Goal: Information Seeking & Learning: Learn about a topic

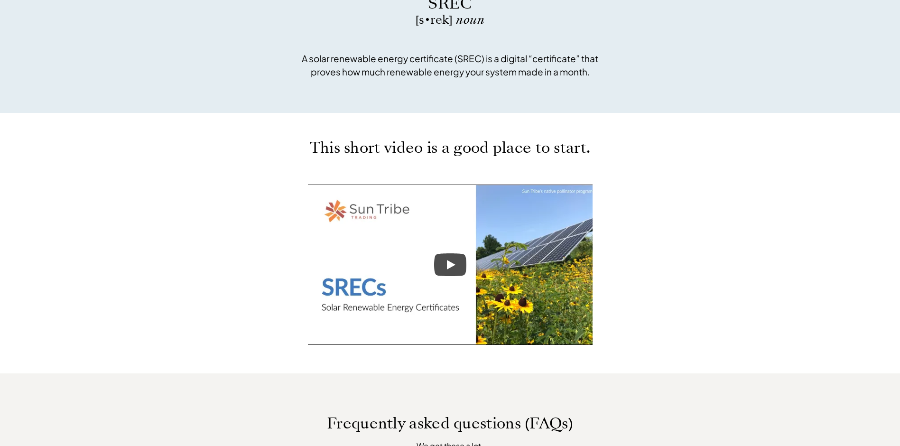
scroll to position [380, 0]
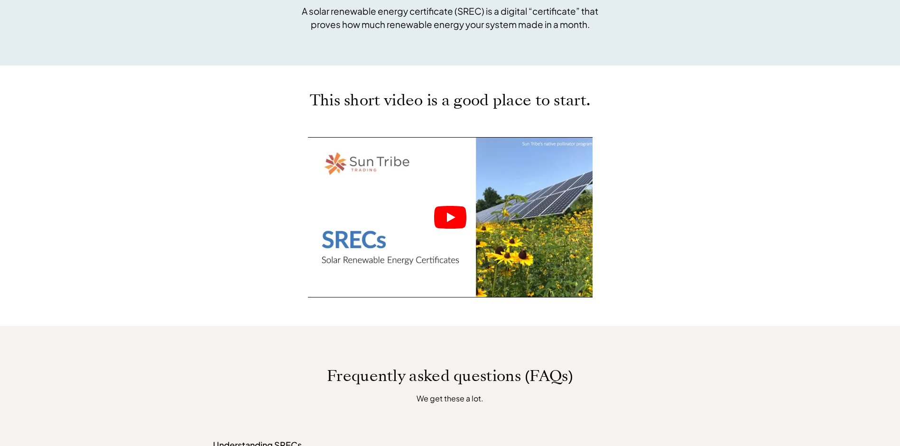
click at [453, 217] on icon "Play" at bounding box center [451, 217] width 9 height 9
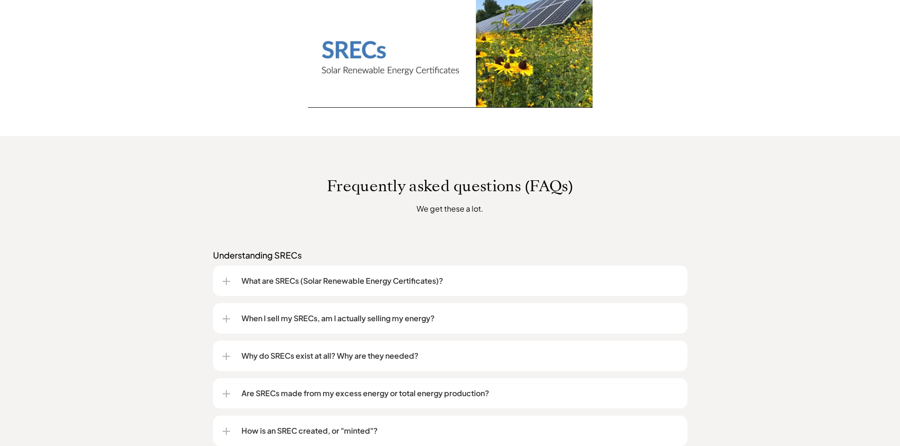
scroll to position [617, 0]
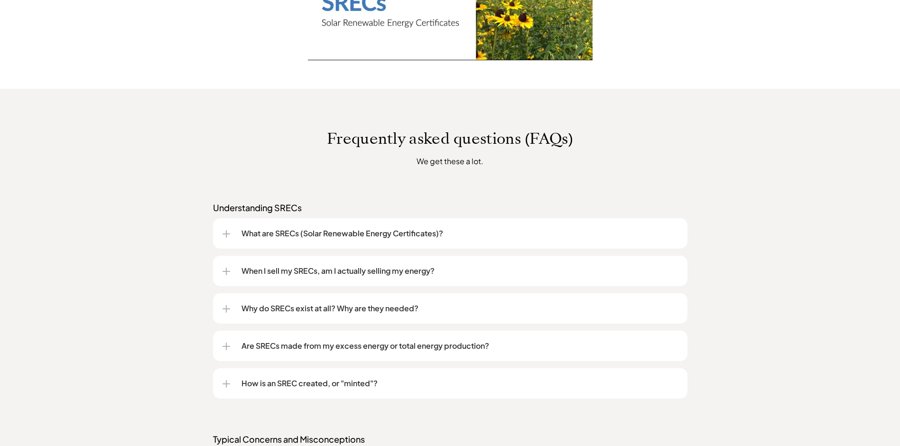
click at [224, 233] on div at bounding box center [227, 233] width 8 height 1
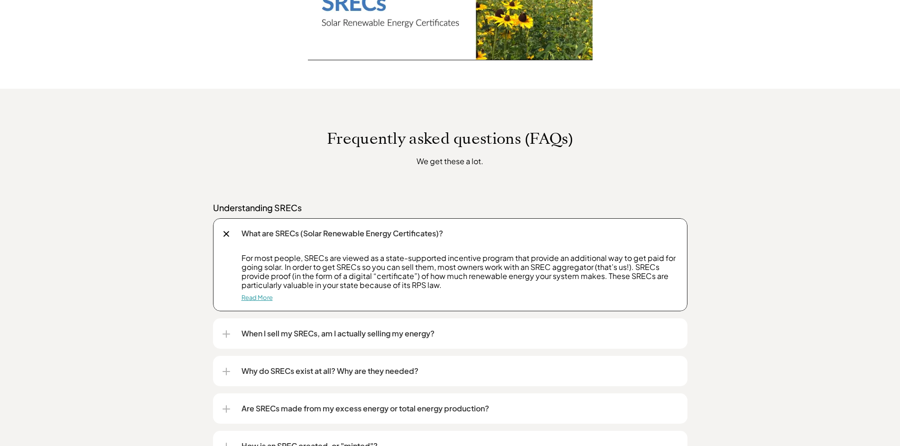
click at [257, 301] on link "Read More" at bounding box center [256, 298] width 31 height 8
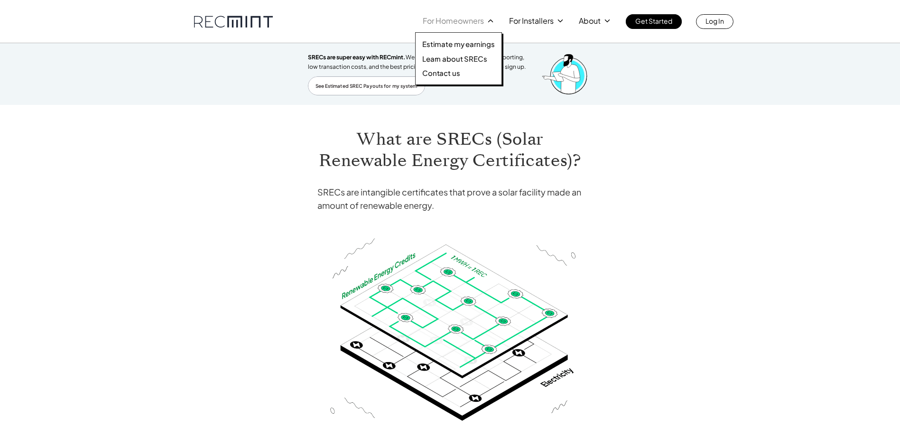
click at [464, 22] on div at bounding box center [458, 50] width 86 height 72
click at [442, 59] on p "Learn about SRECs" at bounding box center [454, 58] width 65 height 9
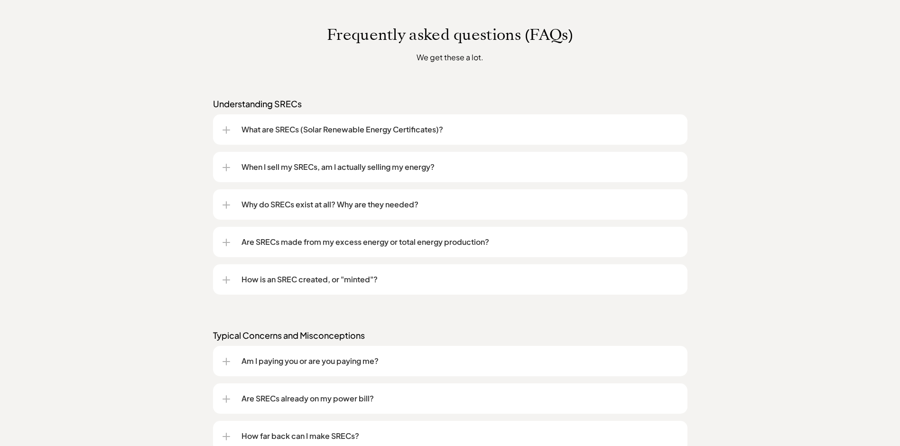
scroll to position [759, 0]
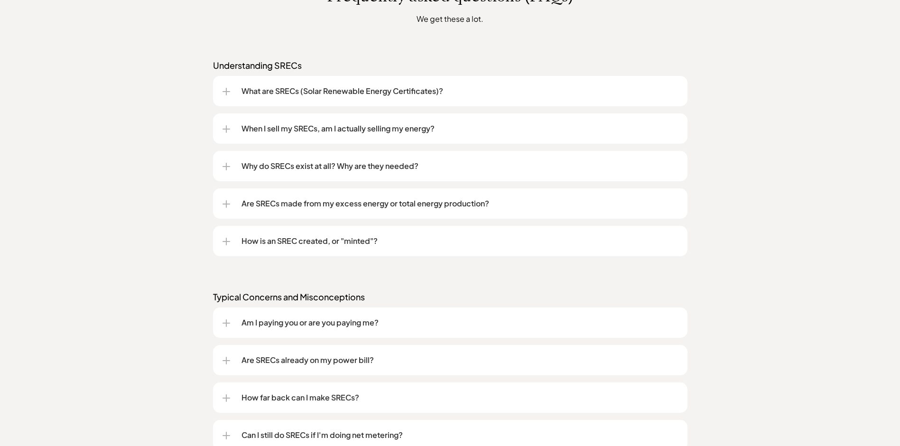
click at [226, 204] on div at bounding box center [226, 204] width 1 height 8
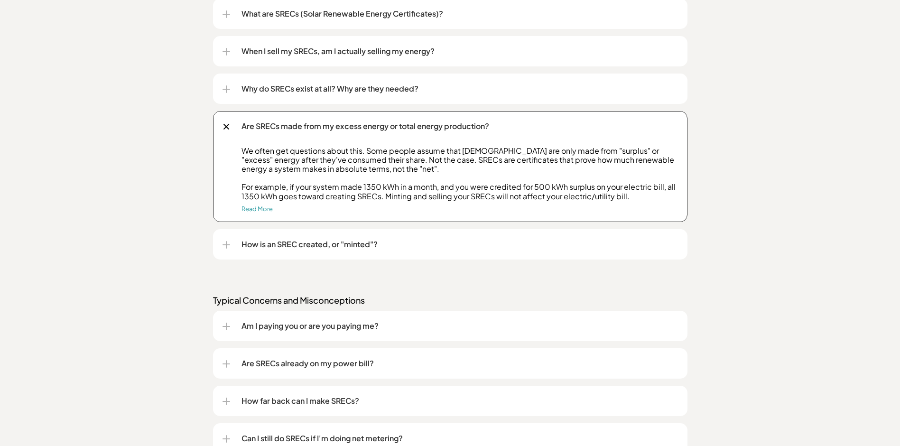
scroll to position [854, 0]
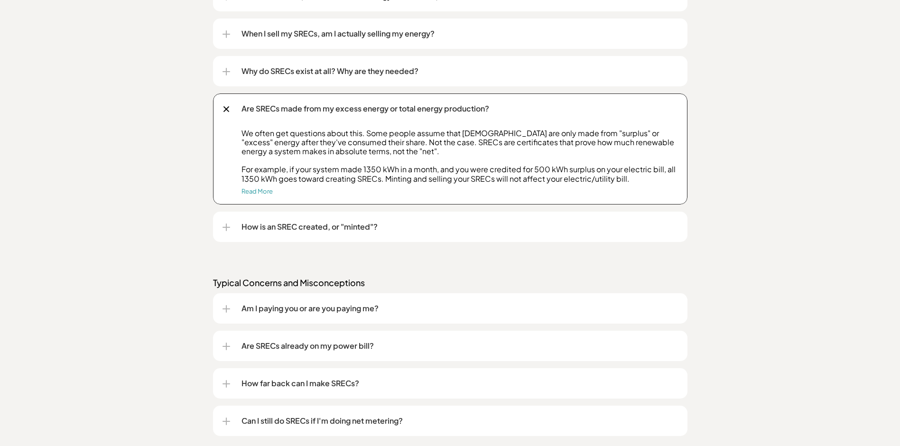
click at [225, 227] on div at bounding box center [227, 227] width 8 height 1
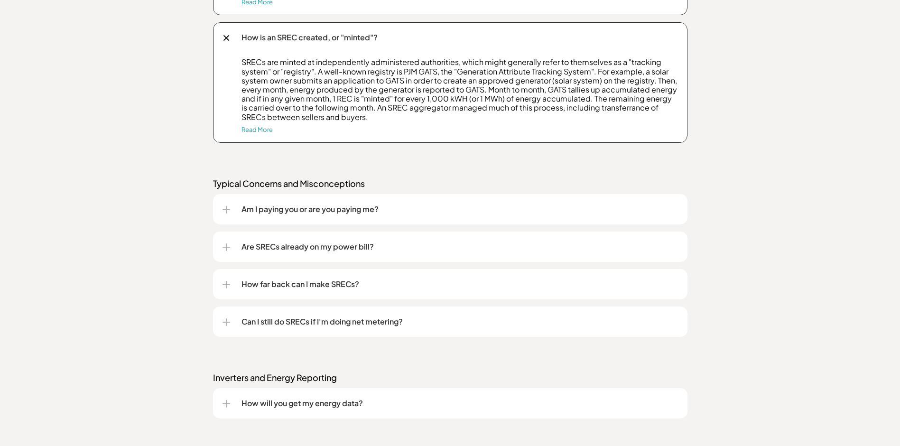
scroll to position [1044, 0]
click at [226, 211] on div at bounding box center [226, 209] width 1 height 8
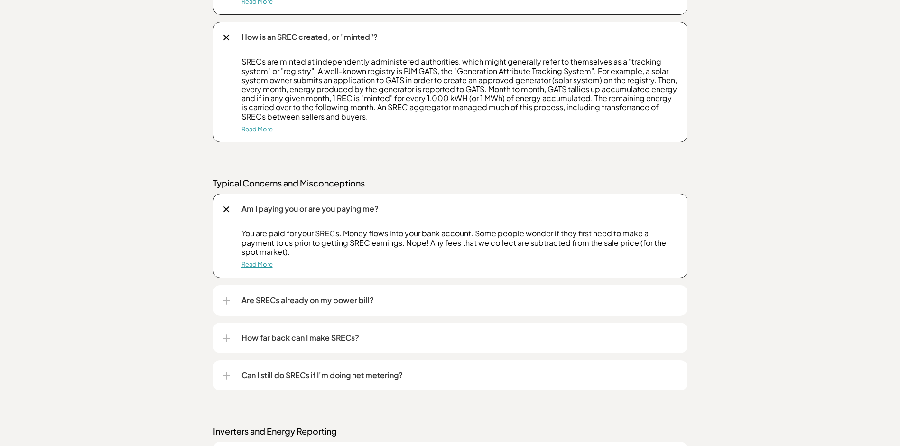
click at [257, 263] on link "Read More" at bounding box center [256, 264] width 31 height 8
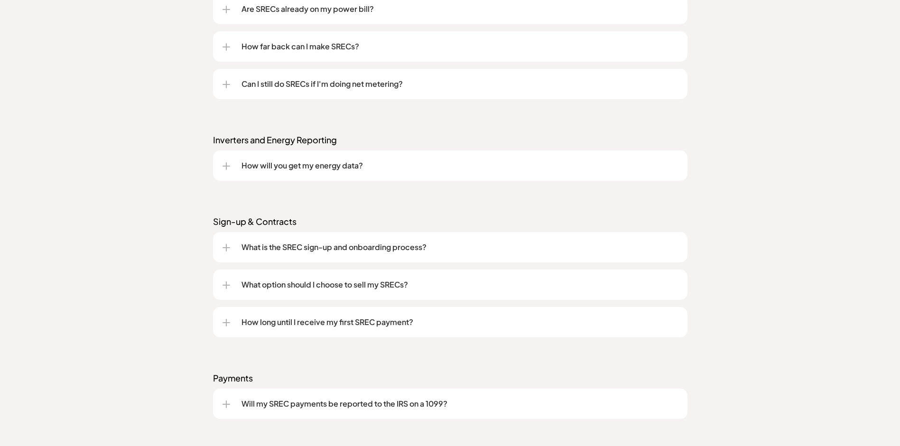
scroll to position [1120, 0]
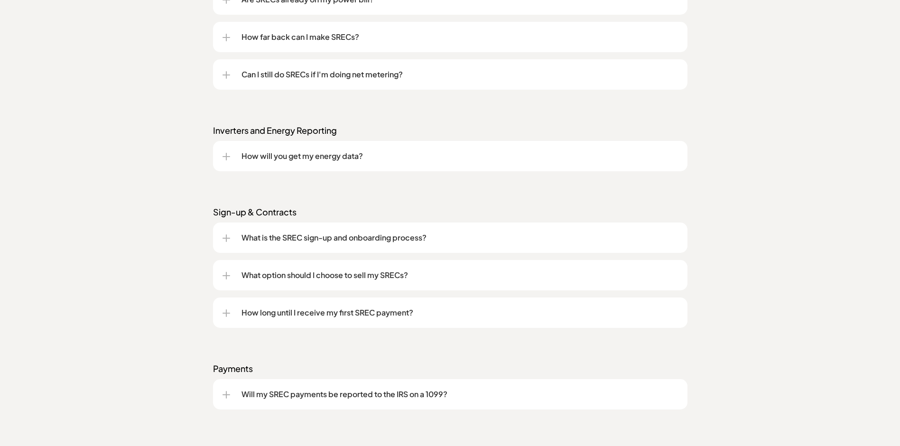
click at [228, 394] on div at bounding box center [227, 394] width 8 height 1
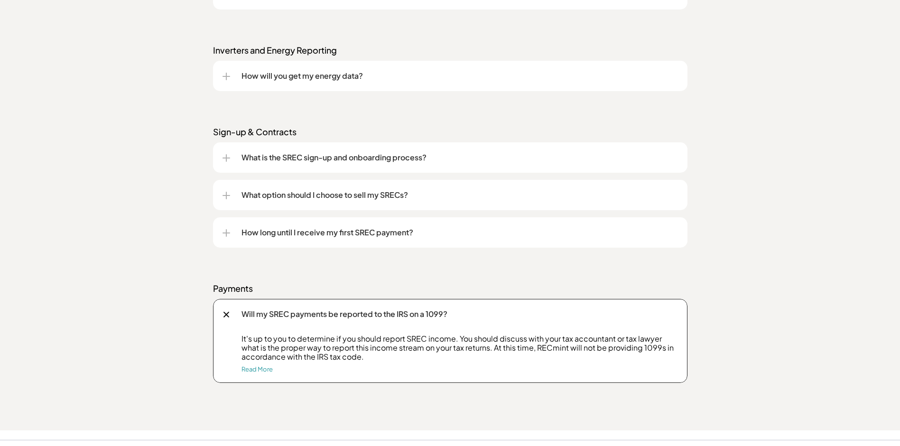
scroll to position [1215, 0]
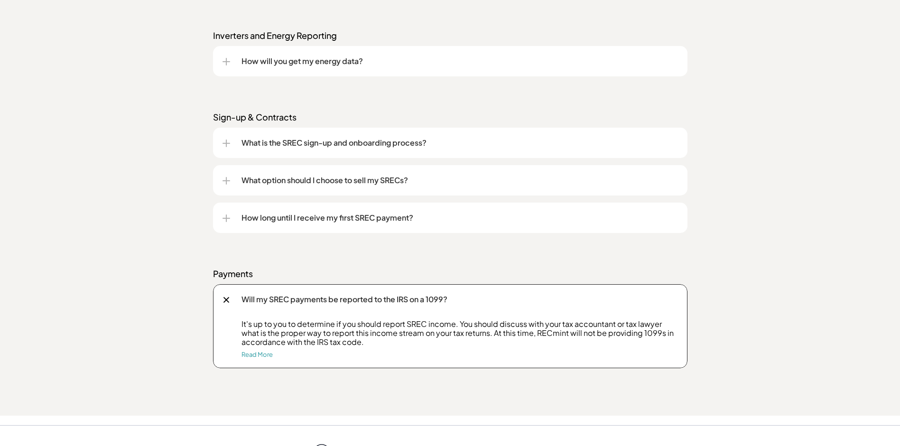
click at [228, 180] on div at bounding box center [227, 180] width 8 height 1
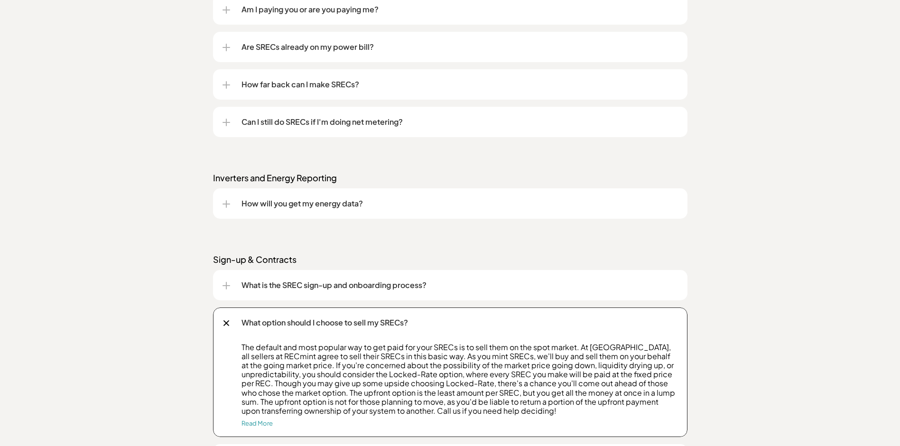
scroll to position [977, 0]
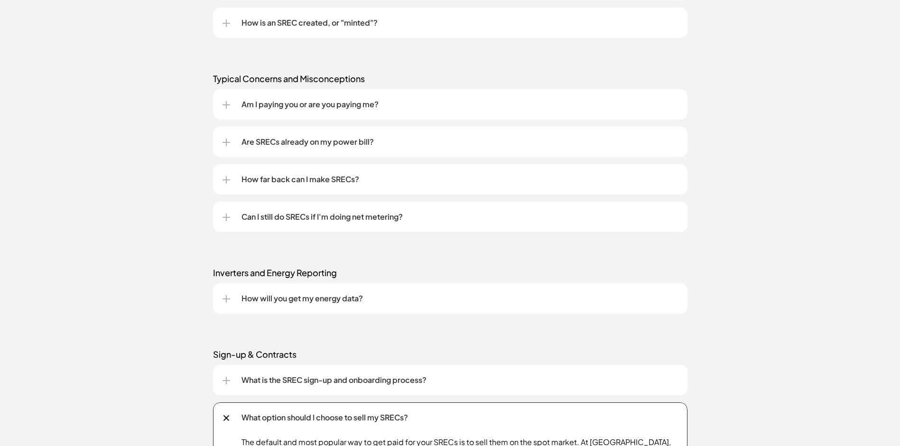
click at [227, 142] on div at bounding box center [227, 142] width 8 height 1
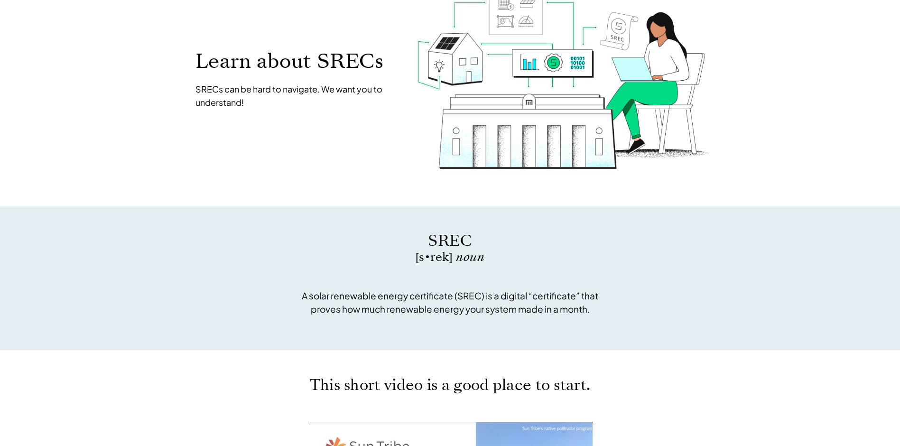
scroll to position [0, 0]
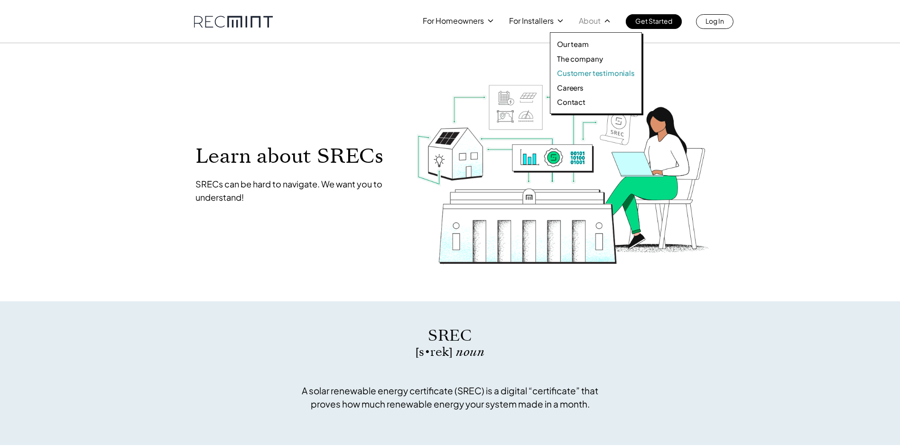
click at [585, 73] on p "Customer testimonials" at bounding box center [596, 72] width 78 height 9
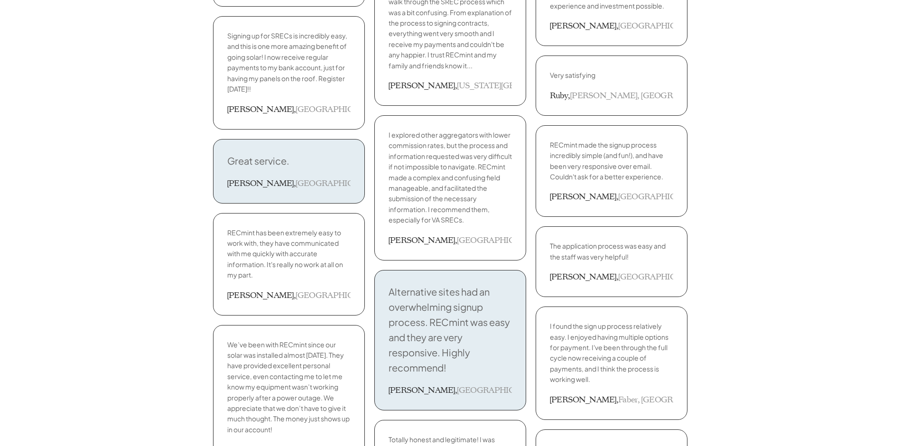
scroll to position [1613, 0]
